Goal: Transaction & Acquisition: Purchase product/service

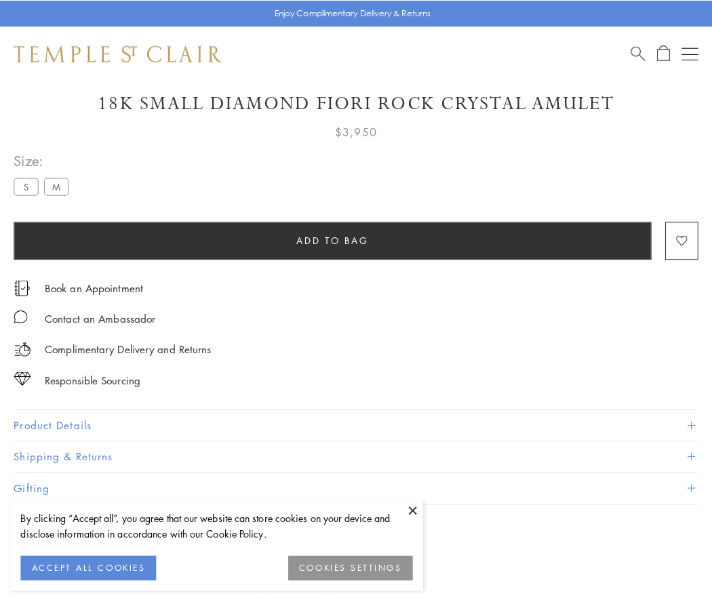
scroll to position [80, 0]
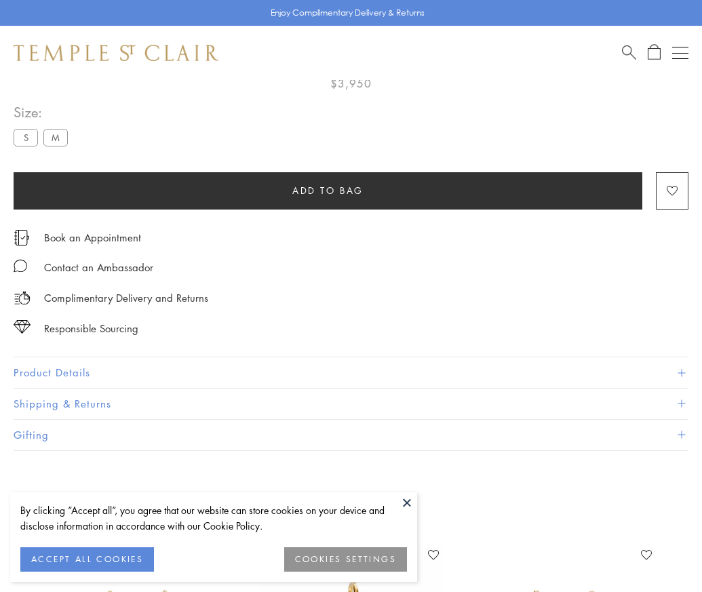
click at [327, 190] on span "Add to bag" at bounding box center [327, 190] width 71 height 15
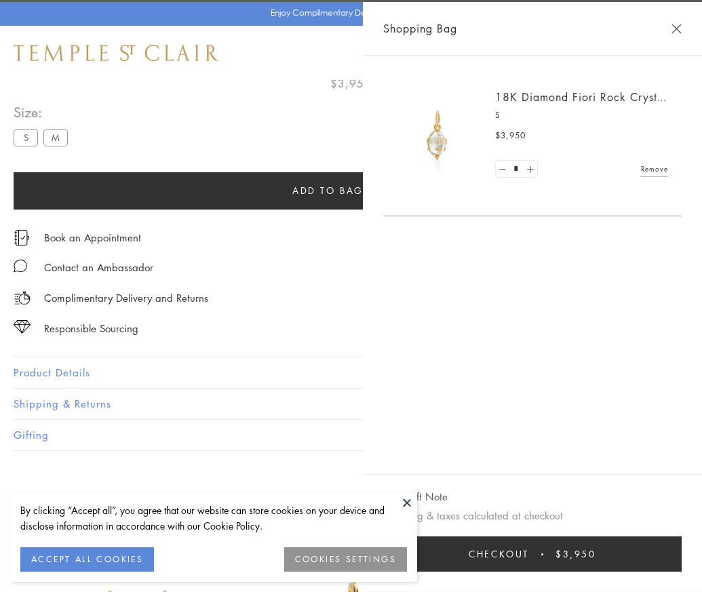
click at [529, 561] on span "Checkout" at bounding box center [498, 553] width 60 height 15
